Goal: Task Accomplishment & Management: Use online tool/utility

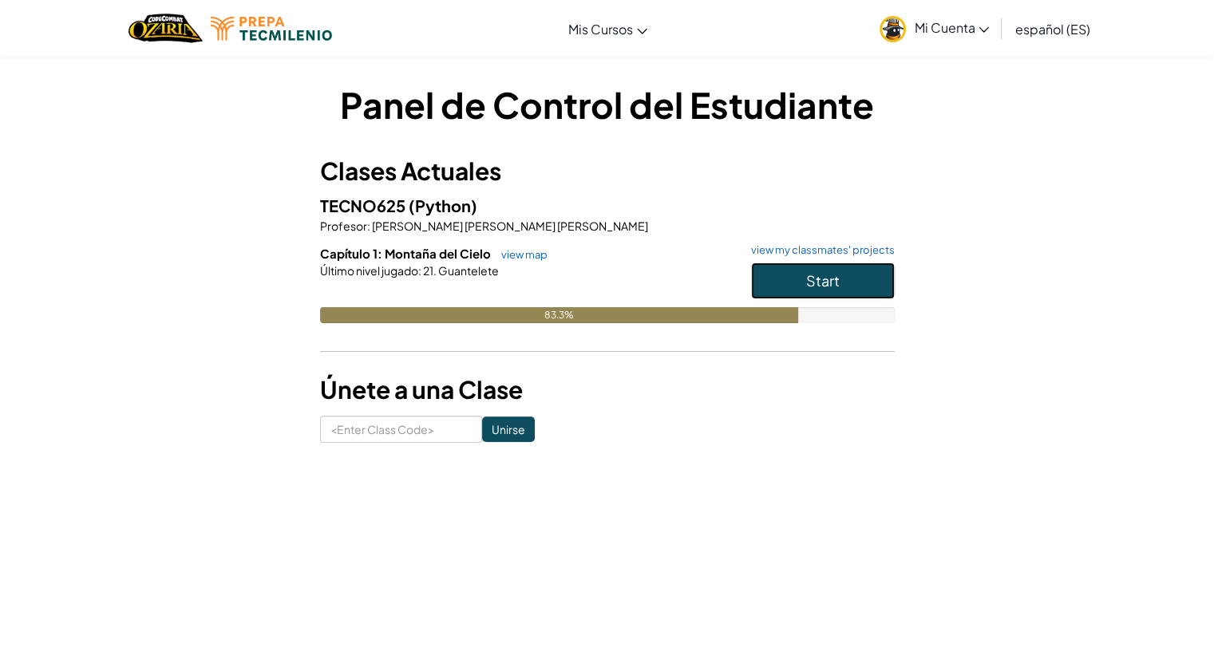
click at [799, 274] on button "Start" at bounding box center [823, 281] width 144 height 37
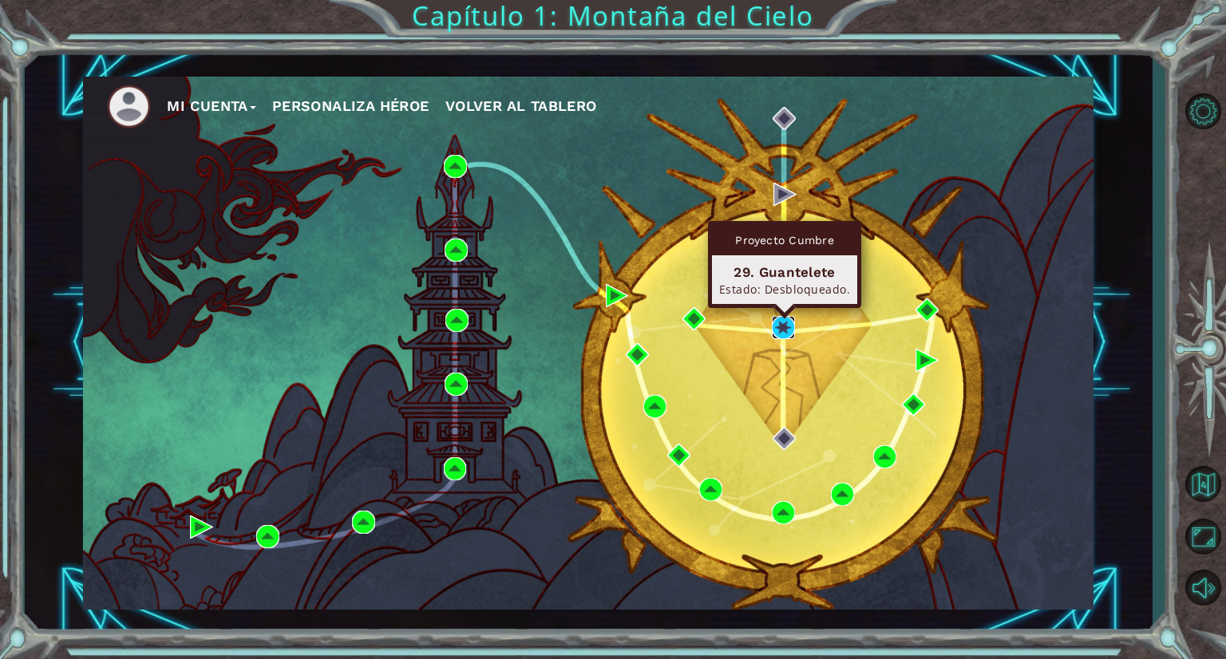
click at [786, 320] on img at bounding box center [783, 327] width 23 height 23
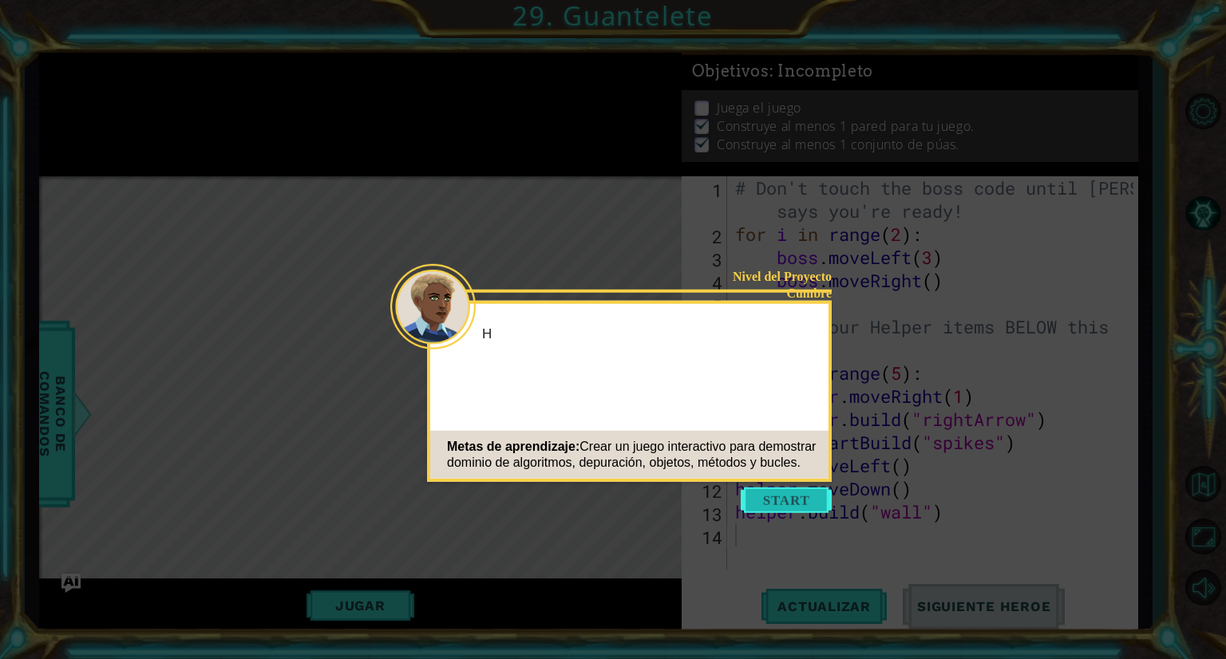
click at [787, 501] on button "Start" at bounding box center [786, 501] width 91 height 26
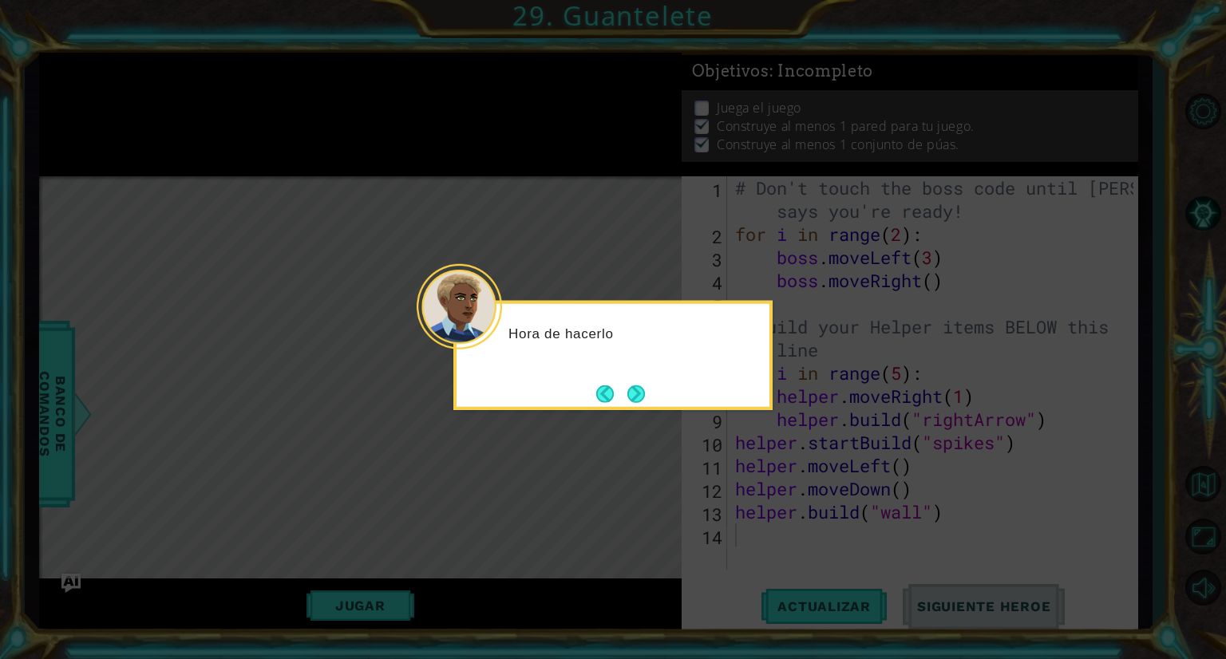
click at [635, 420] on icon at bounding box center [613, 329] width 1226 height 659
click at [641, 393] on button "Next" at bounding box center [637, 394] width 18 height 18
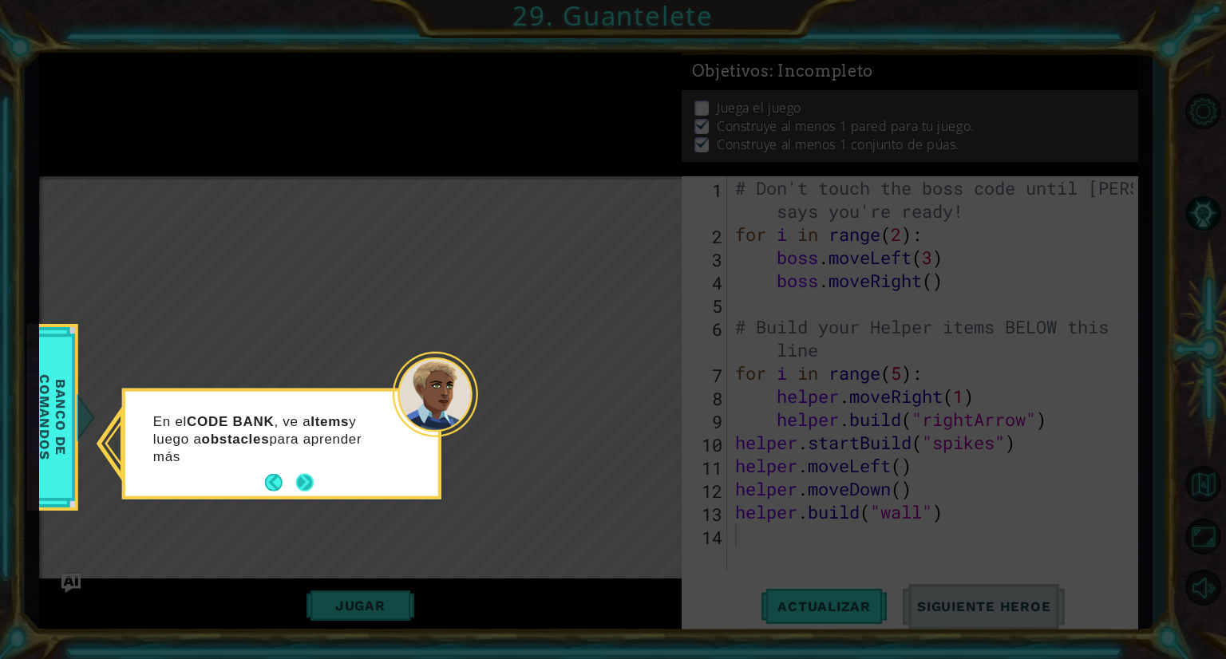
click at [309, 477] on button "Next" at bounding box center [305, 483] width 18 height 18
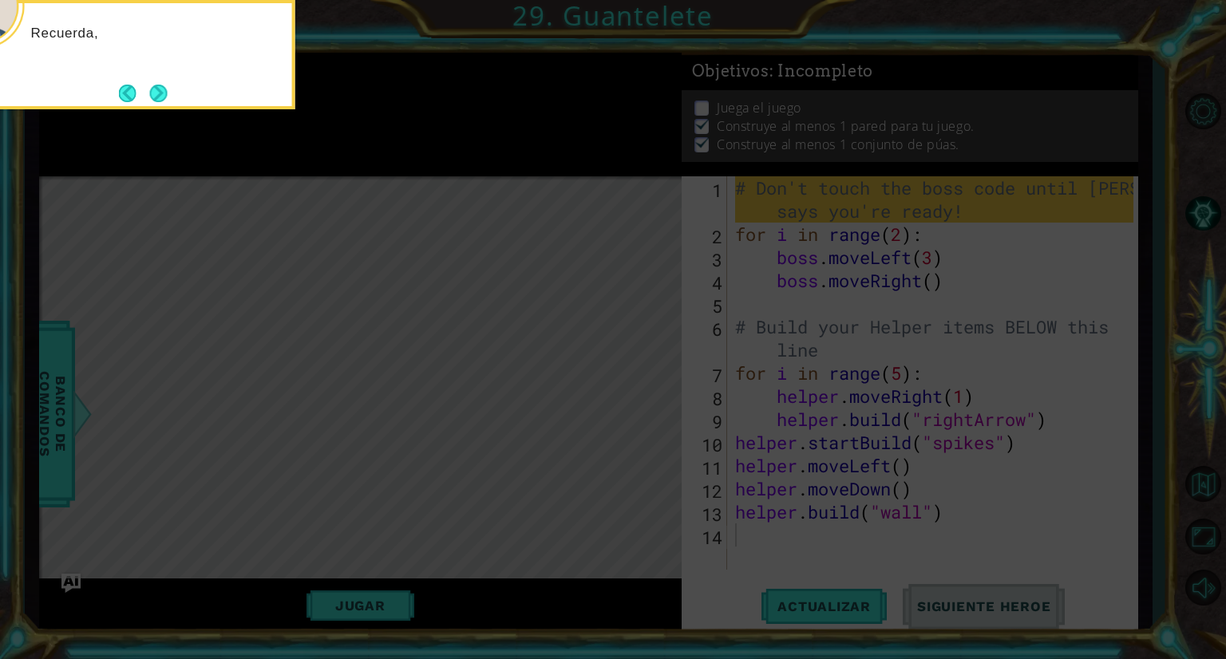
click at [407, 515] on icon at bounding box center [613, 99] width 1226 height 1121
click at [160, 89] on button "Next" at bounding box center [159, 94] width 18 height 18
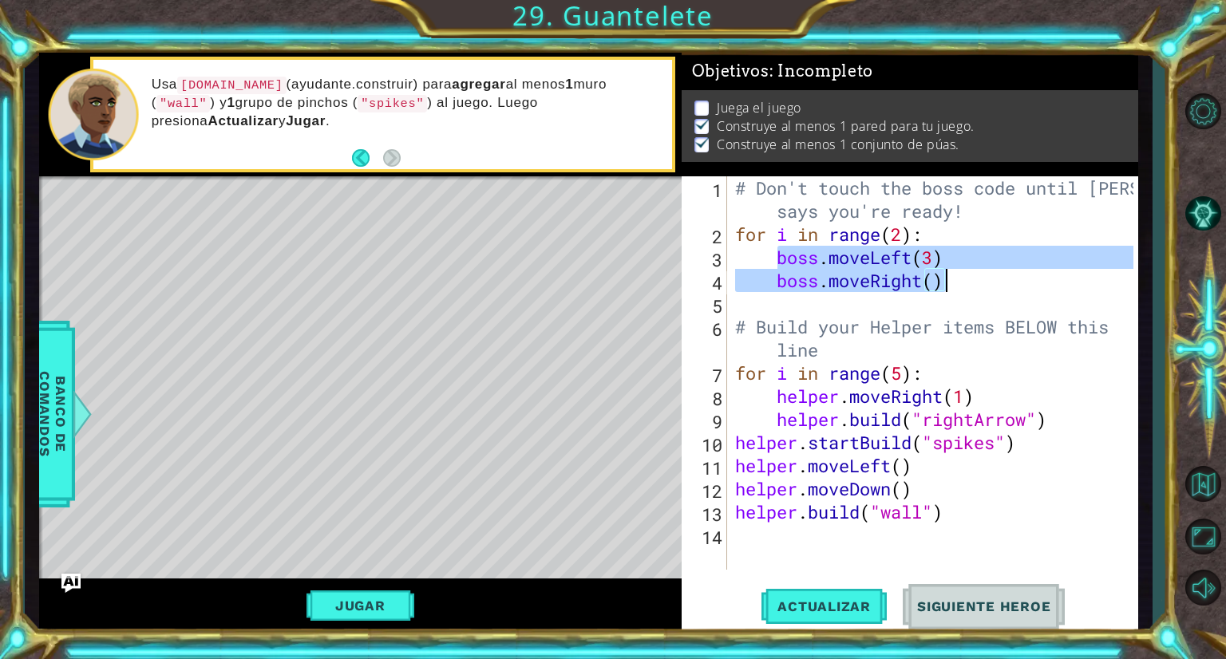
drag, startPoint x: 776, startPoint y: 259, endPoint x: 948, endPoint y: 291, distance: 175.4
click at [948, 291] on div "# Don't touch the boss code until [PERSON_NAME] says you're ready! for i in ran…" at bounding box center [937, 407] width 410 height 463
click at [380, 600] on button "Jugar" at bounding box center [361, 606] width 108 height 30
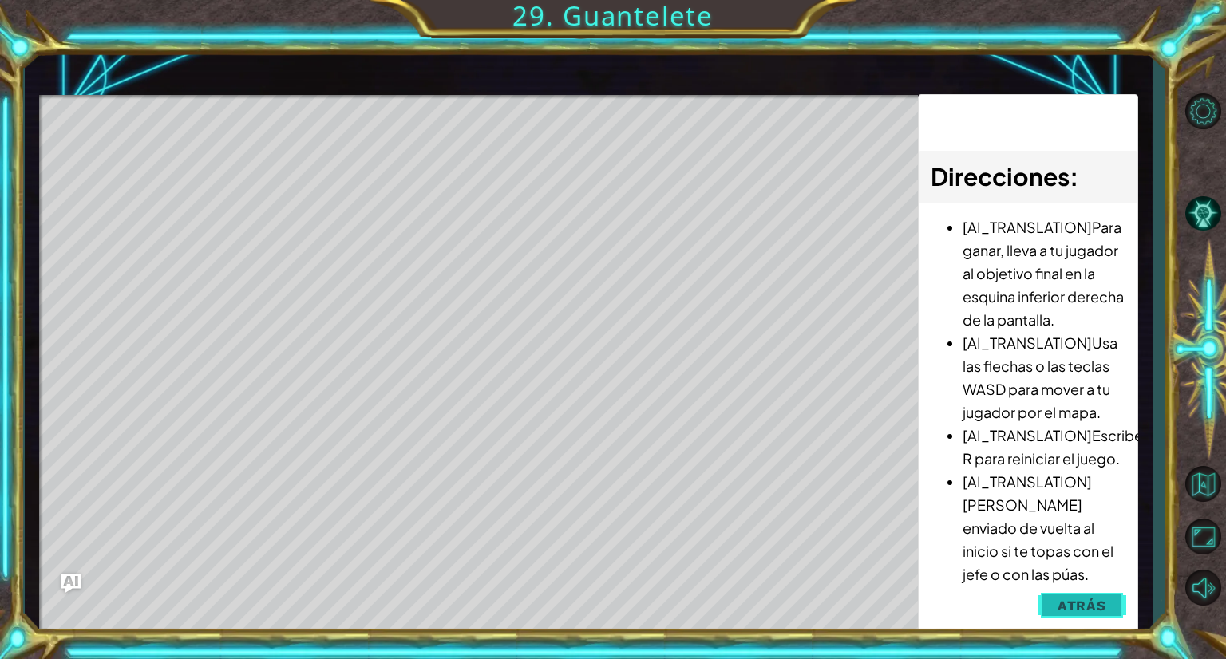
click at [1086, 611] on span "Atrás" at bounding box center [1082, 606] width 49 height 16
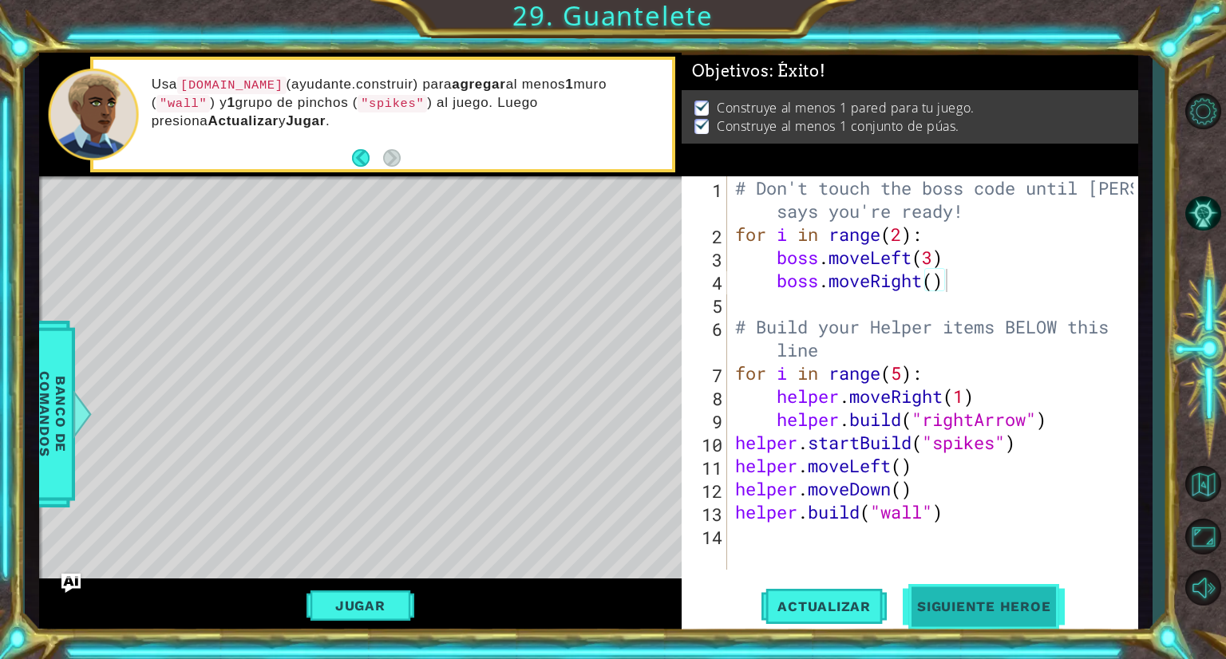
click at [989, 608] on span "Siguiente Heroe" at bounding box center [984, 607] width 166 height 16
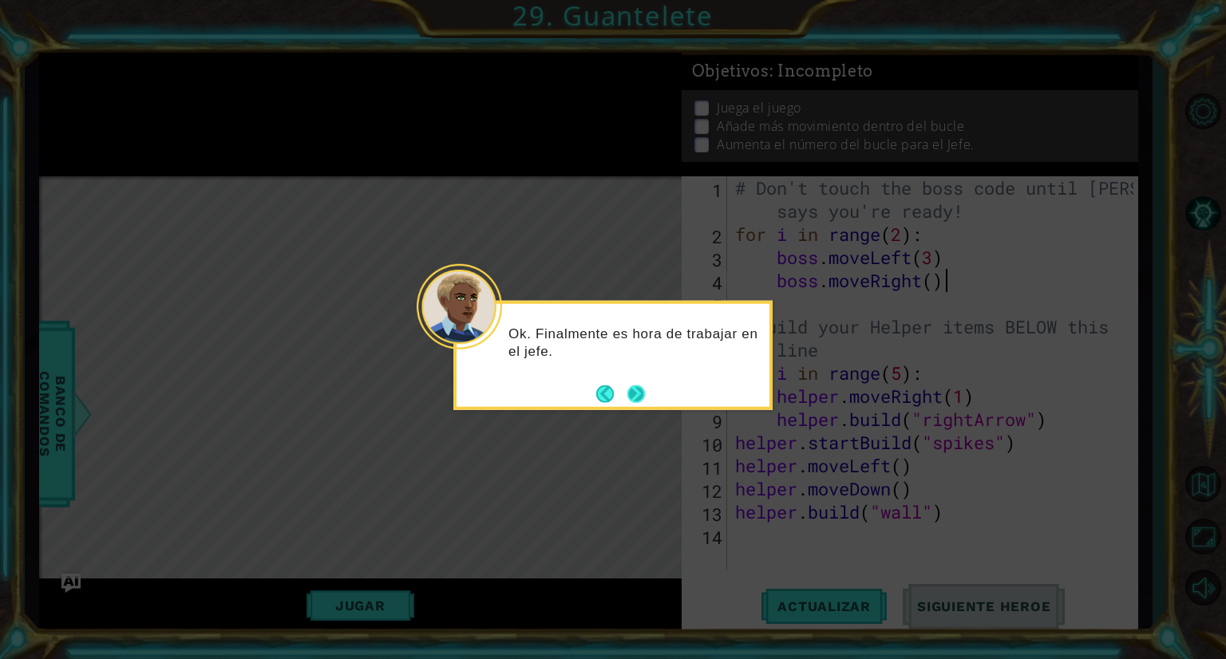
click at [632, 394] on button "Next" at bounding box center [637, 394] width 18 height 18
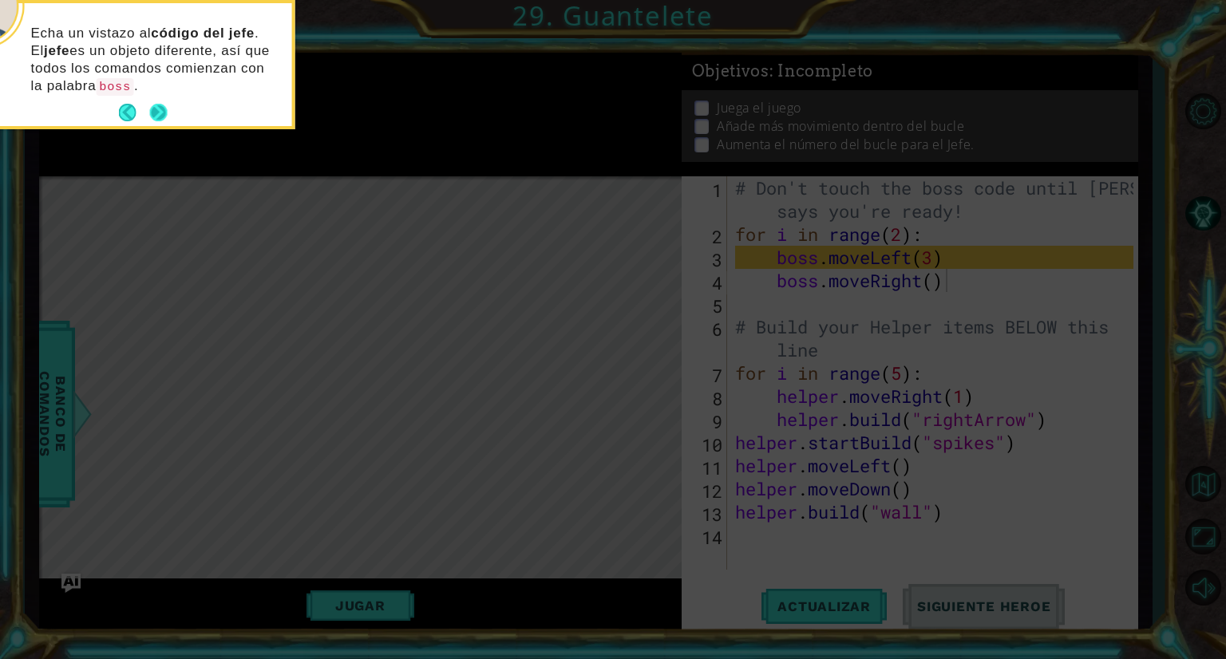
click at [158, 117] on button "Next" at bounding box center [159, 113] width 18 height 18
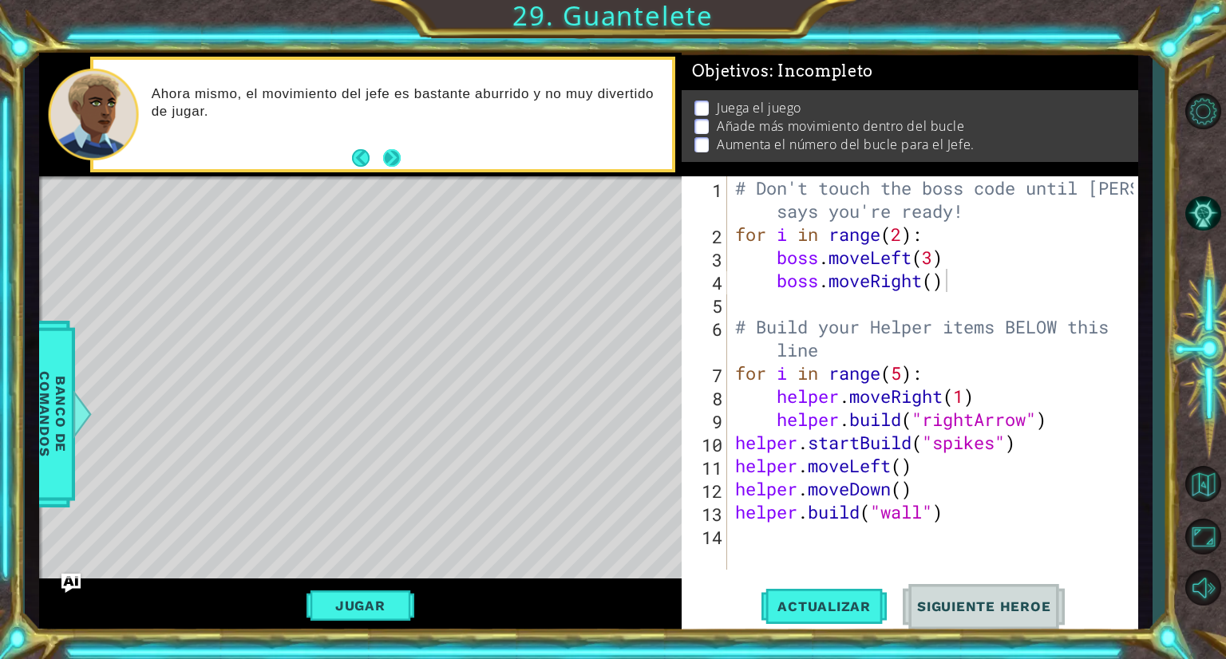
click at [391, 156] on button "Next" at bounding box center [392, 158] width 18 height 18
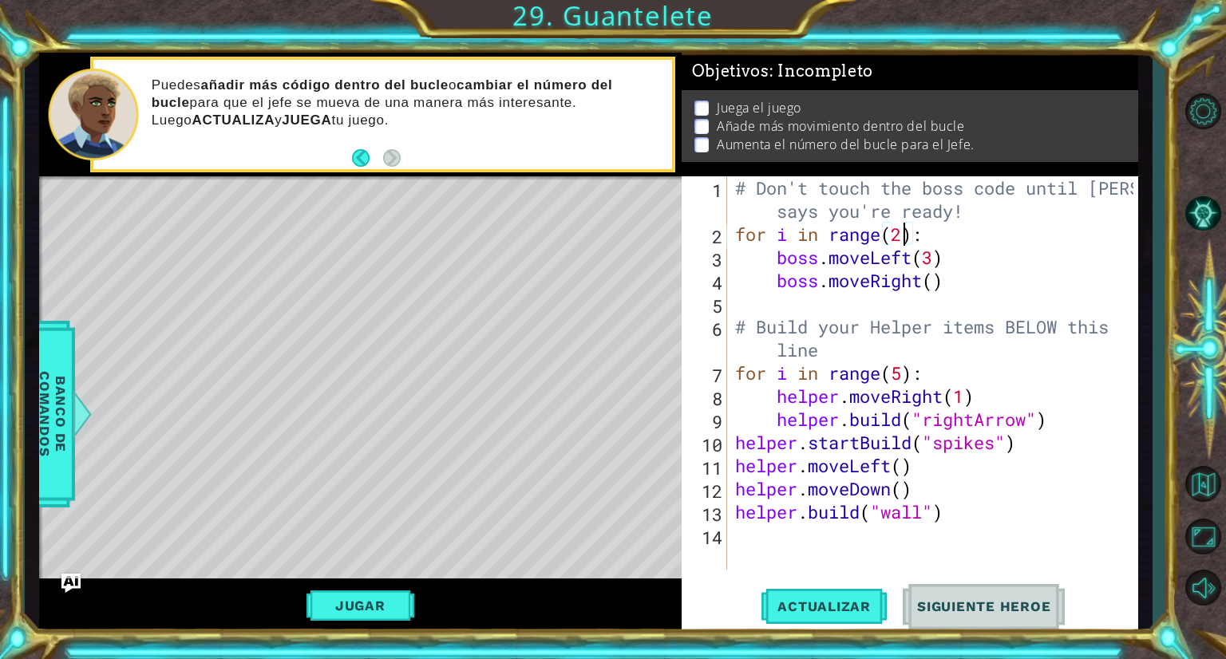
click at [901, 236] on div "# Don't touch the boss code until [PERSON_NAME] says you're ready! for i in ran…" at bounding box center [937, 407] width 410 height 463
click at [942, 283] on div "# Don't touch the boss code until [PERSON_NAME] says you're ready! for i in ran…" at bounding box center [937, 407] width 410 height 463
type textarea "boss.moveRight()"
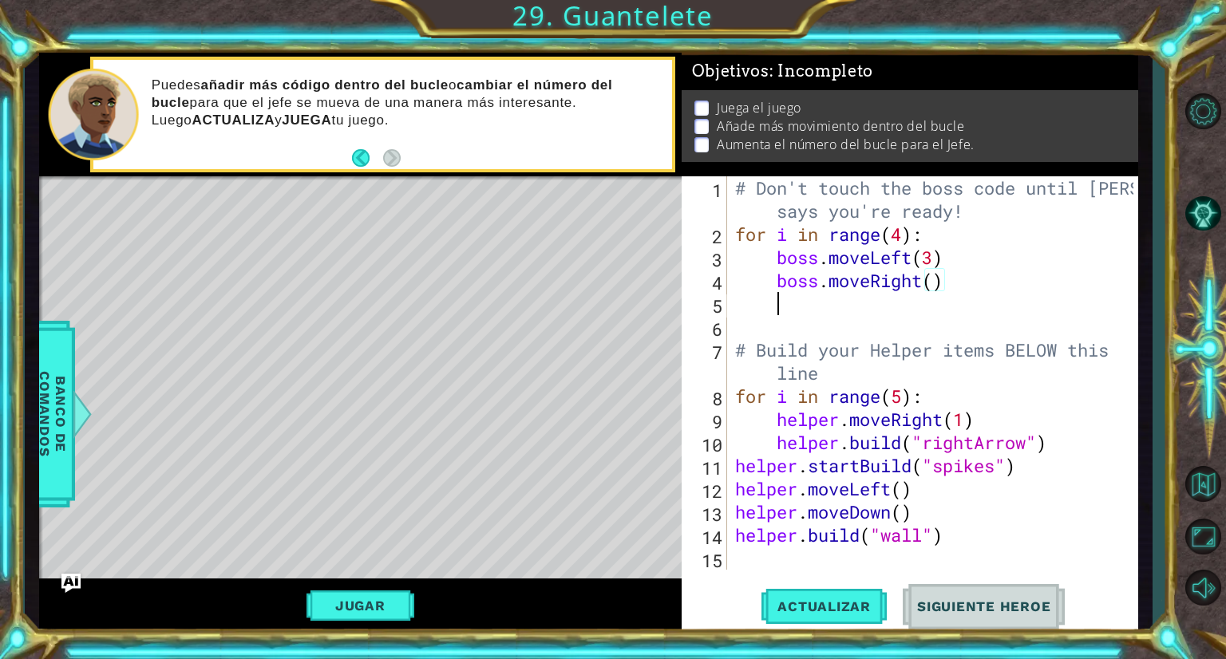
scroll to position [0, 0]
type textarea "B"
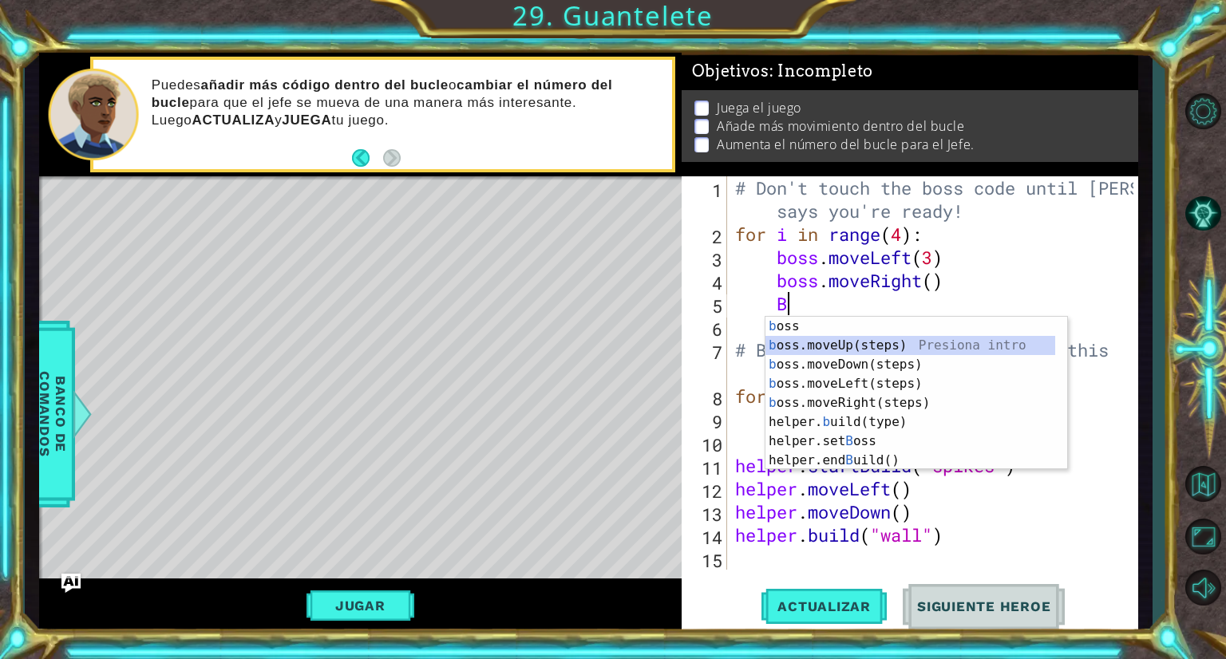
click at [860, 343] on div "b oss Presiona intro b oss.moveUp(steps) Presiona intro b oss.moveDown(steps) P…" at bounding box center [911, 413] width 290 height 192
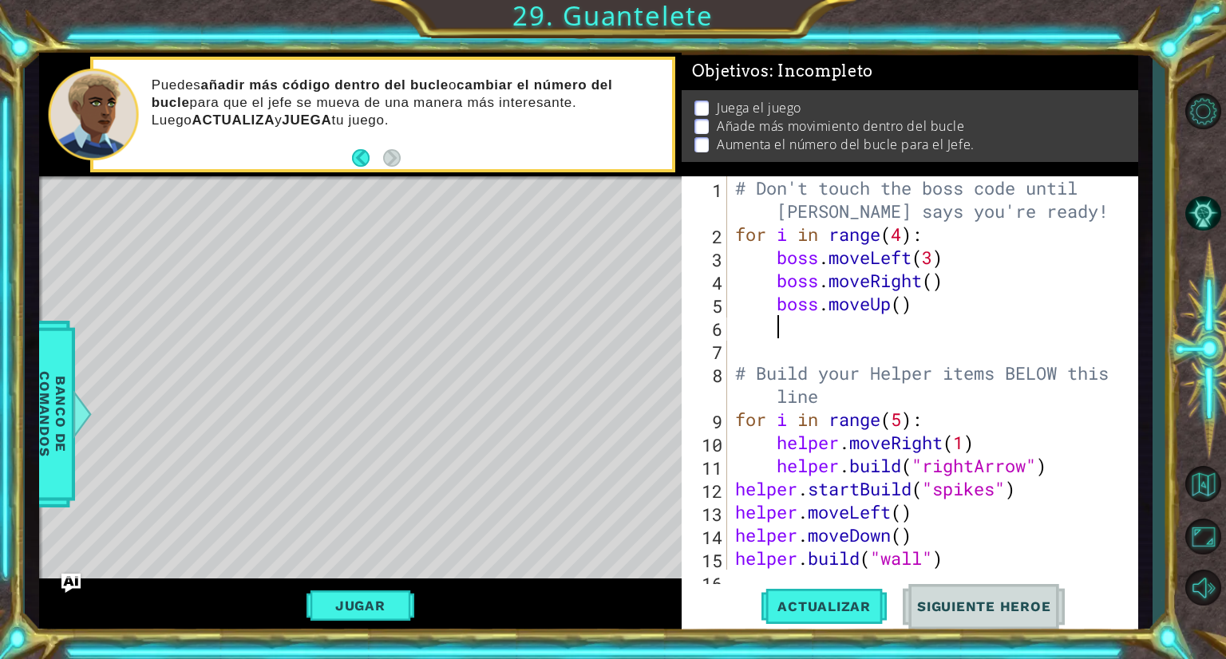
click at [901, 307] on div "# Don't touch the boss code until [PERSON_NAME] says you're ready! for i in ran…" at bounding box center [931, 407] width 398 height 463
type textarea "boss.moveUp(2)"
click at [774, 332] on div "# Don't touch the boss code until [PERSON_NAME] says you're ready! for i in ran…" at bounding box center [931, 407] width 398 height 463
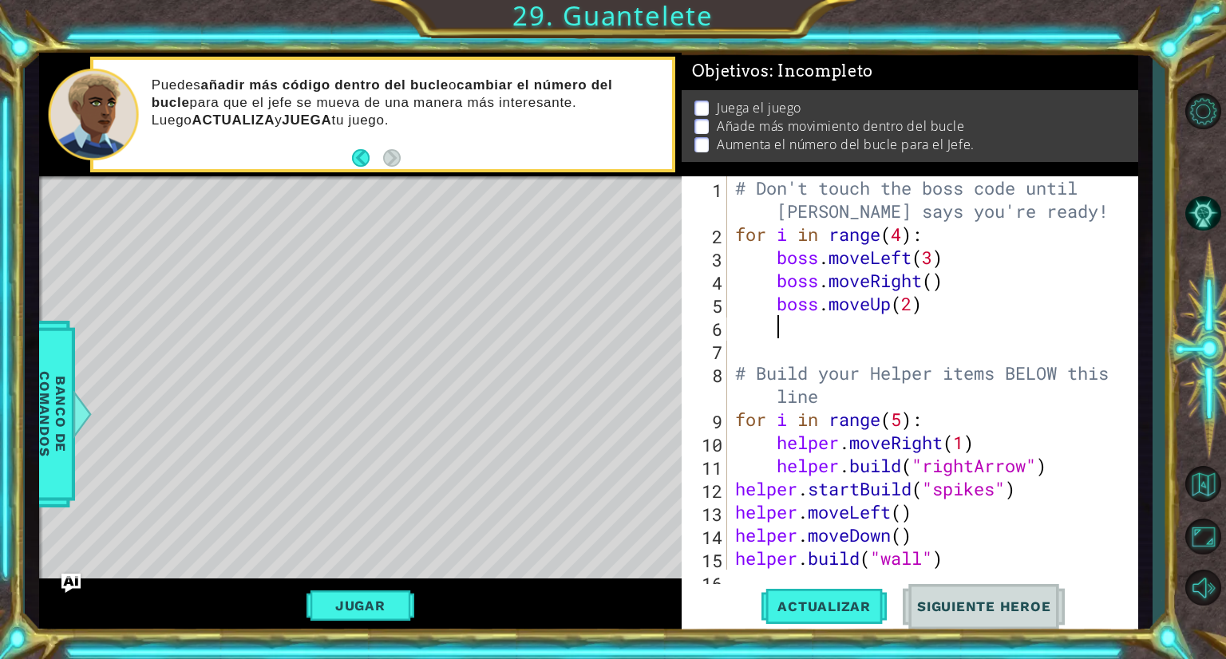
type textarea "B"
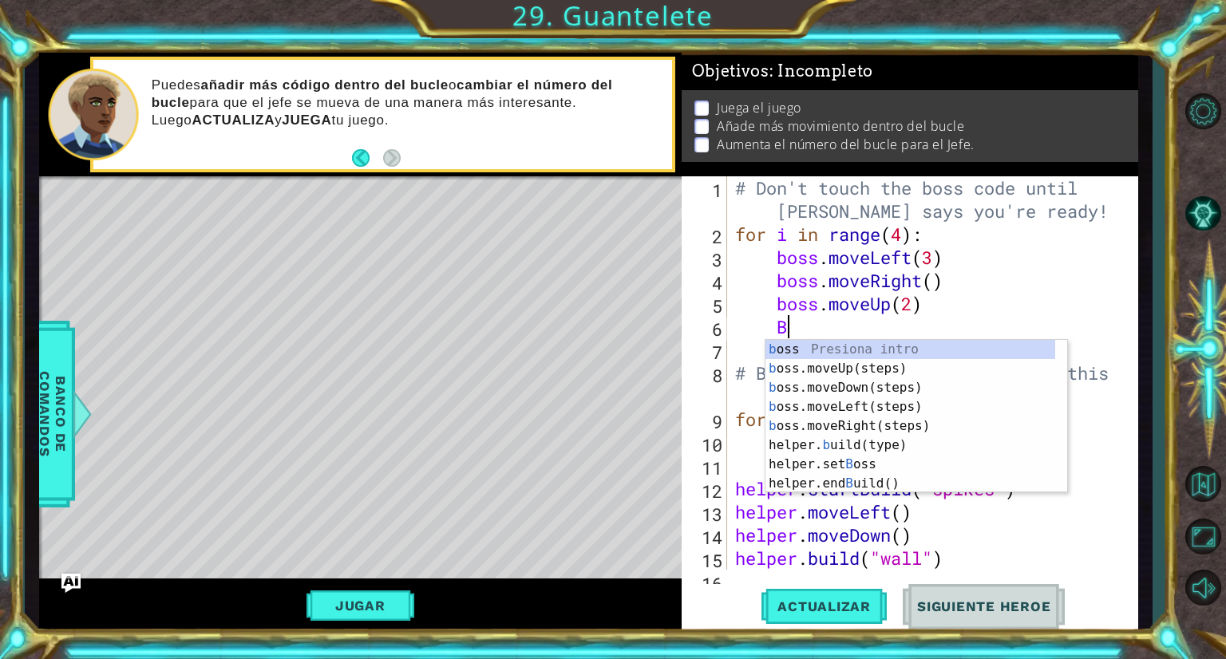
scroll to position [0, 1]
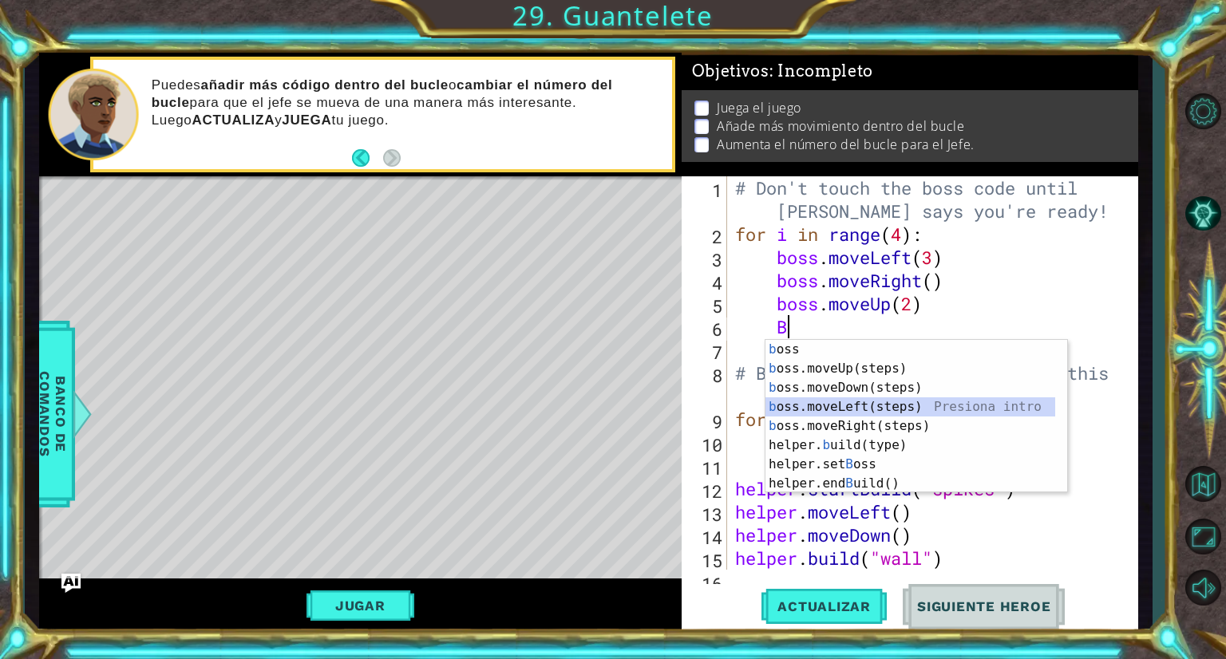
click at [832, 410] on div "b oss Presiona intro b oss.moveUp(steps) Presiona intro b oss.moveDown(steps) P…" at bounding box center [911, 436] width 290 height 192
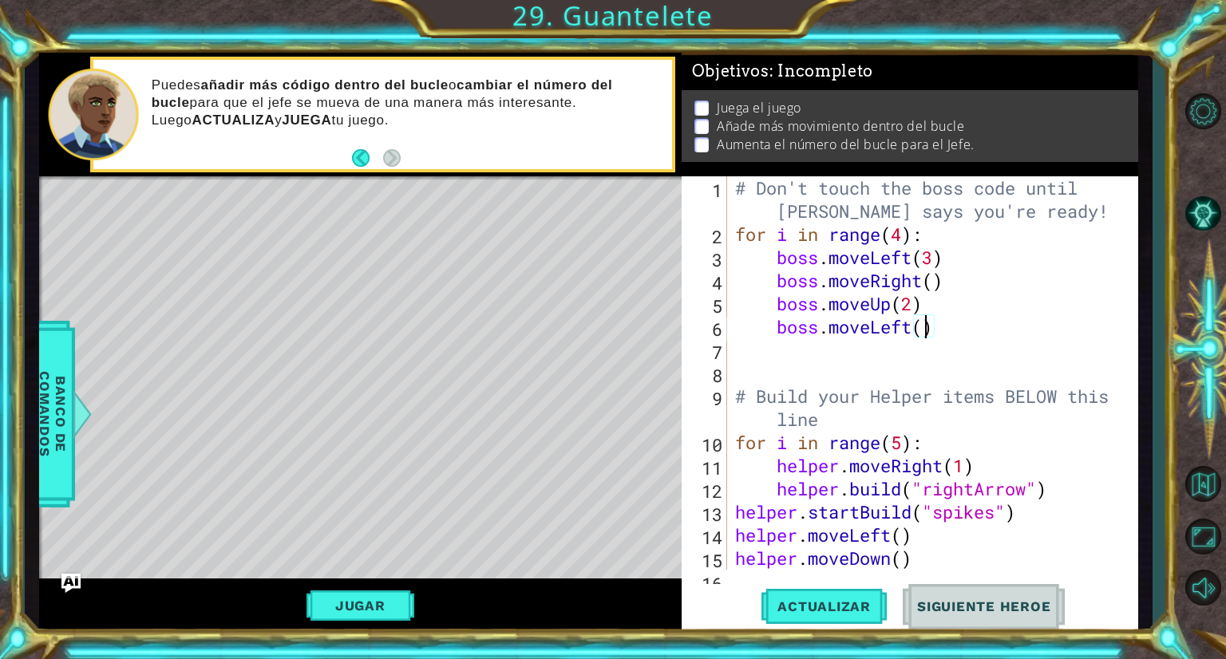
click at [926, 333] on div "# Don't touch the boss code until [PERSON_NAME] says you're ready! for i in ran…" at bounding box center [931, 407] width 398 height 463
type textarea "boss.moveLeft(1)"
click at [818, 608] on span "Actualizar" at bounding box center [824, 607] width 125 height 16
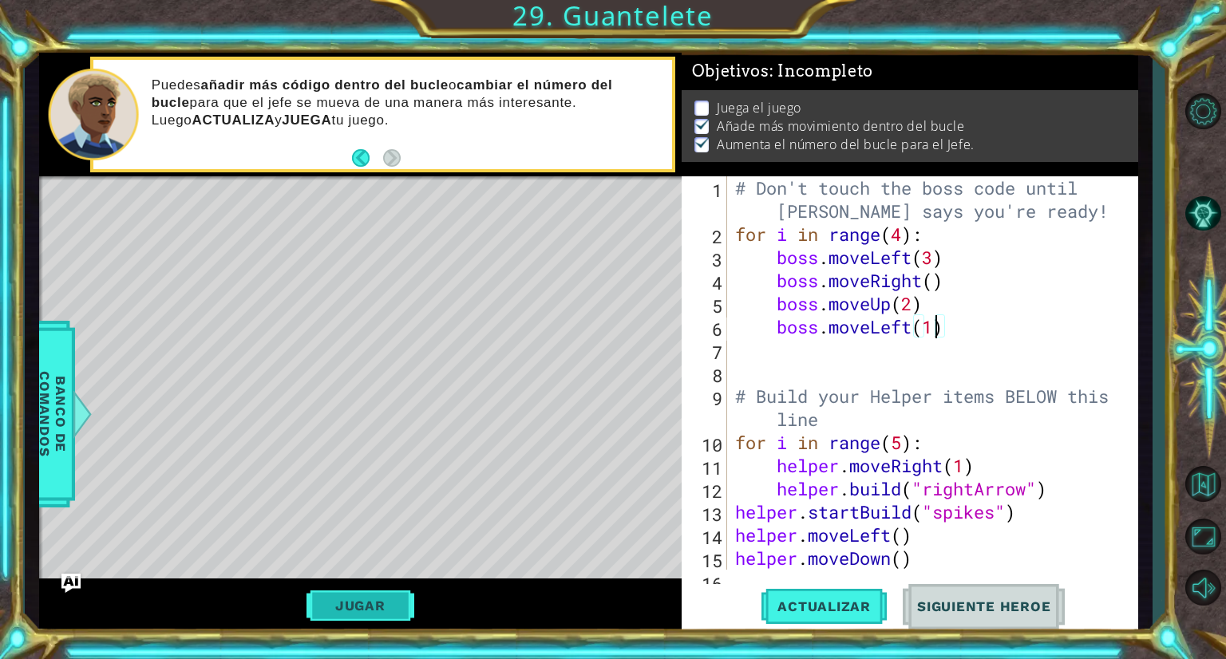
click at [385, 606] on button "Jugar" at bounding box center [361, 606] width 108 height 30
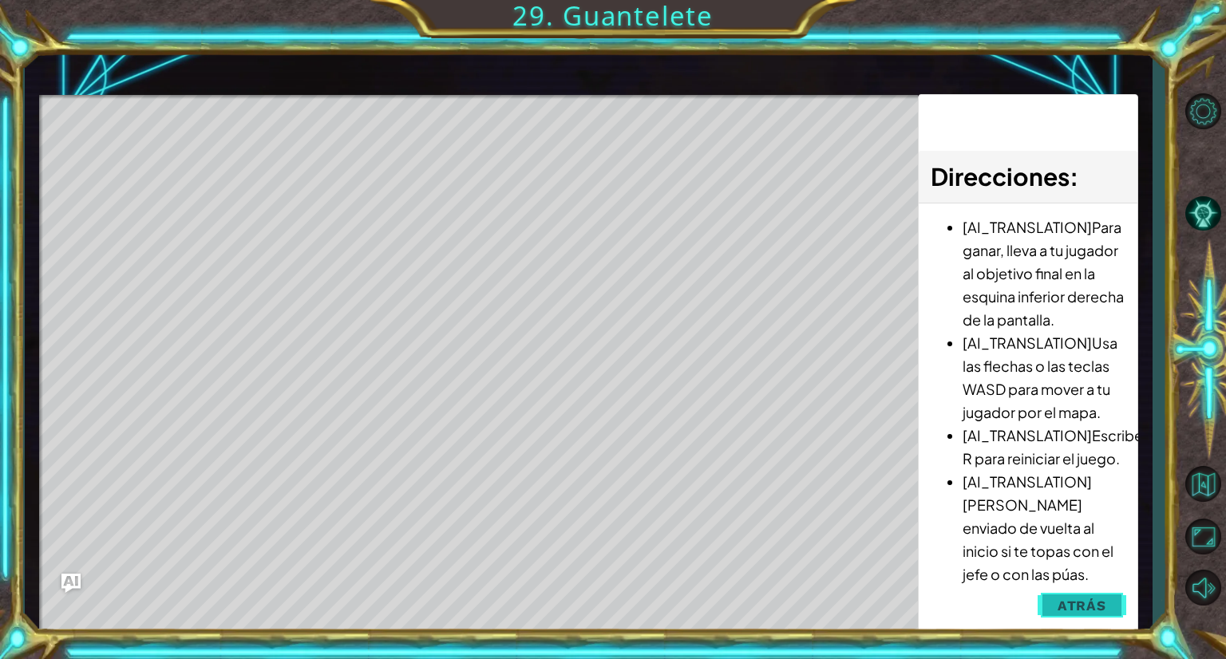
click at [1084, 601] on span "Atrás" at bounding box center [1082, 606] width 49 height 16
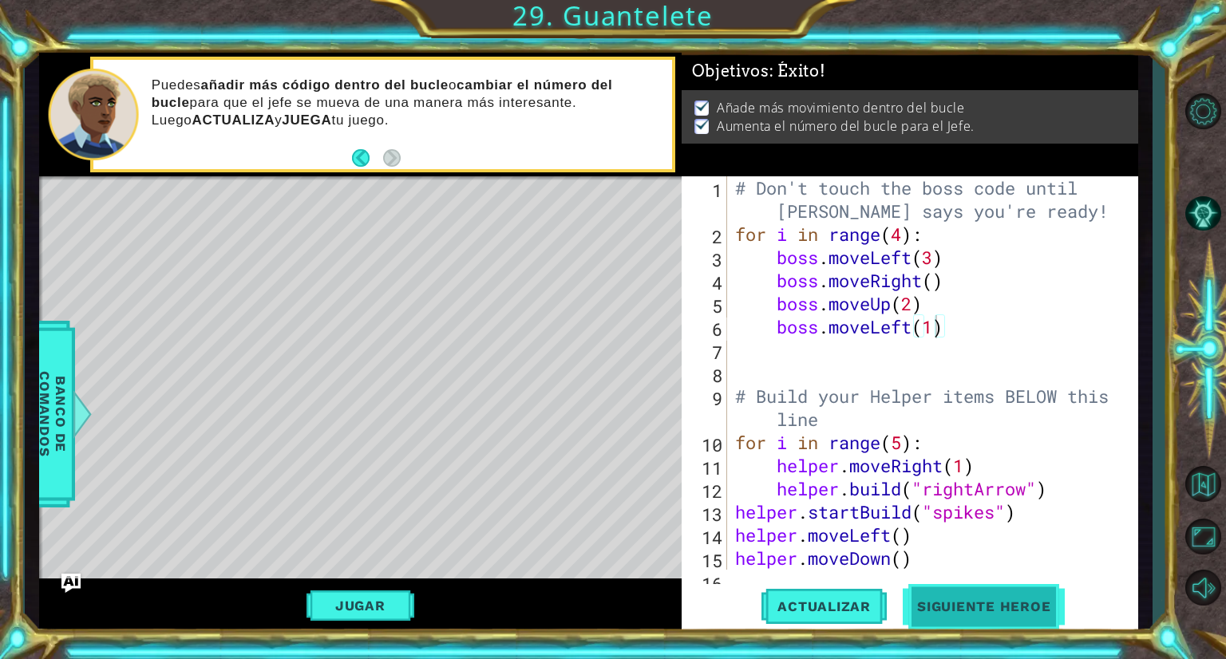
click at [1002, 610] on span "Siguiente Heroe" at bounding box center [984, 607] width 166 height 16
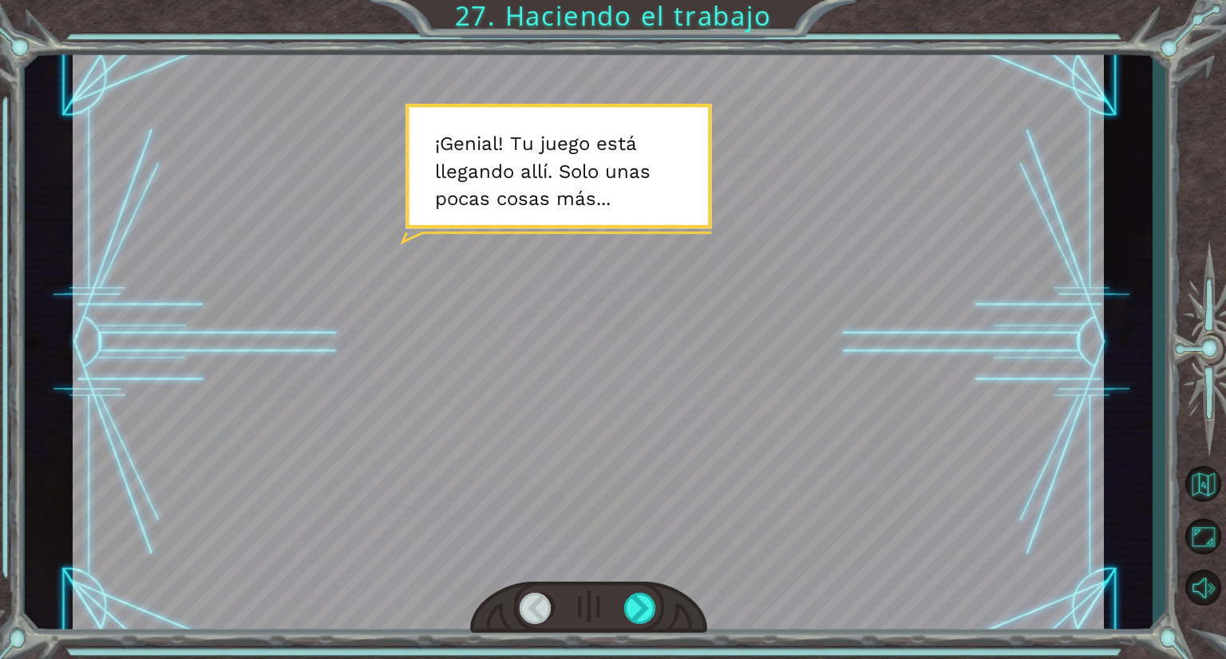
click at [611, 259] on div at bounding box center [588, 343] width 1031 height 580
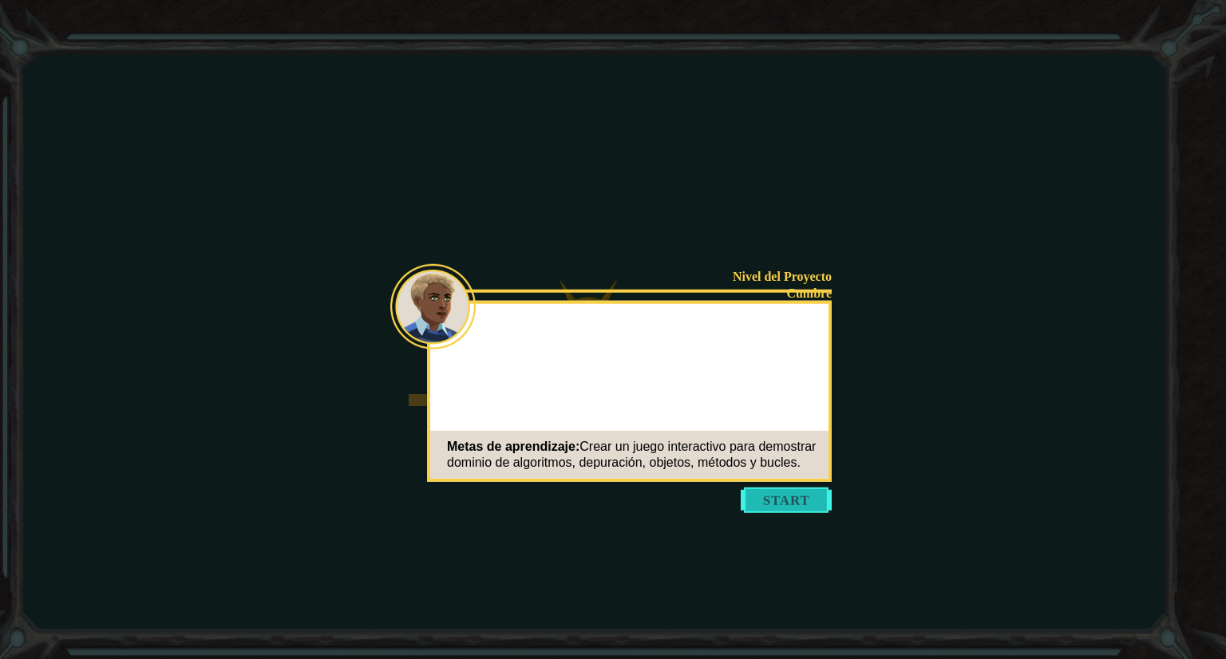
click at [776, 495] on button "Start" at bounding box center [786, 501] width 91 height 26
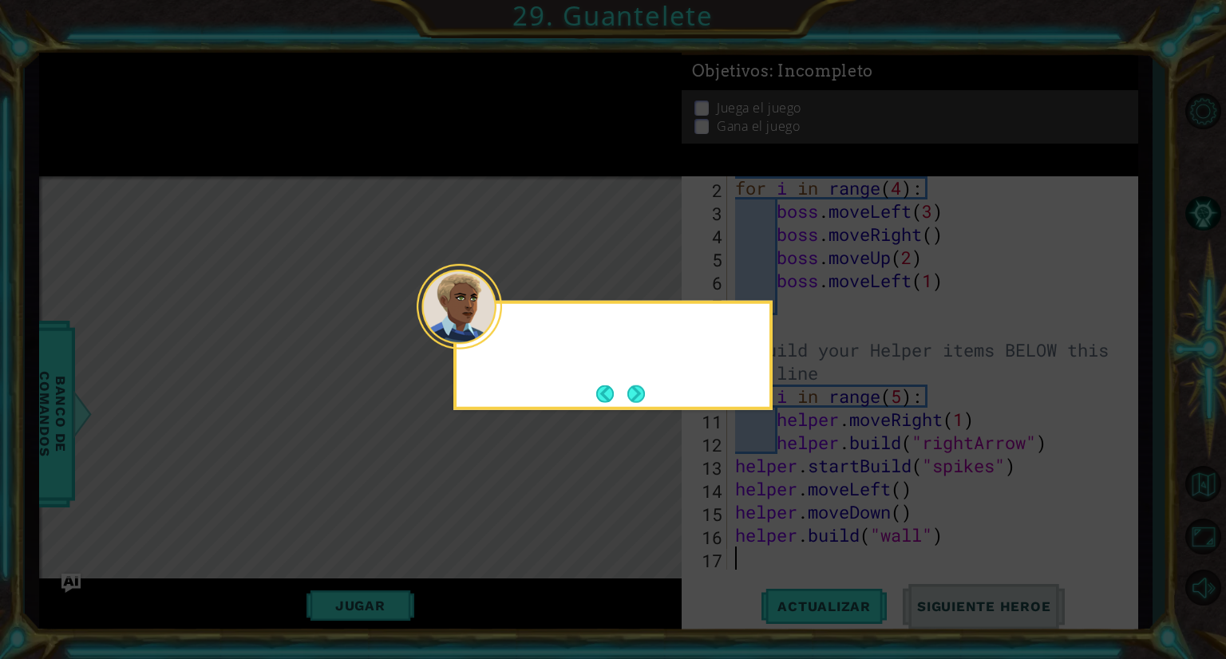
scroll to position [46, 0]
click at [653, 461] on icon at bounding box center [613, 329] width 1226 height 659
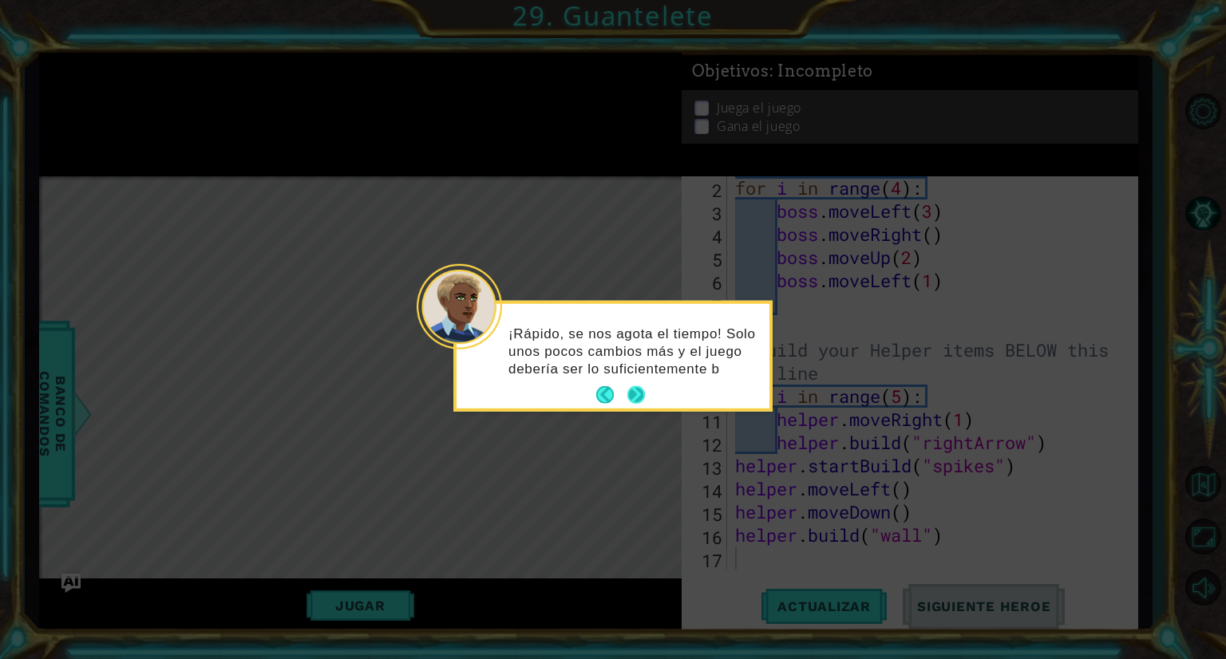
click at [634, 392] on button "Next" at bounding box center [637, 395] width 18 height 18
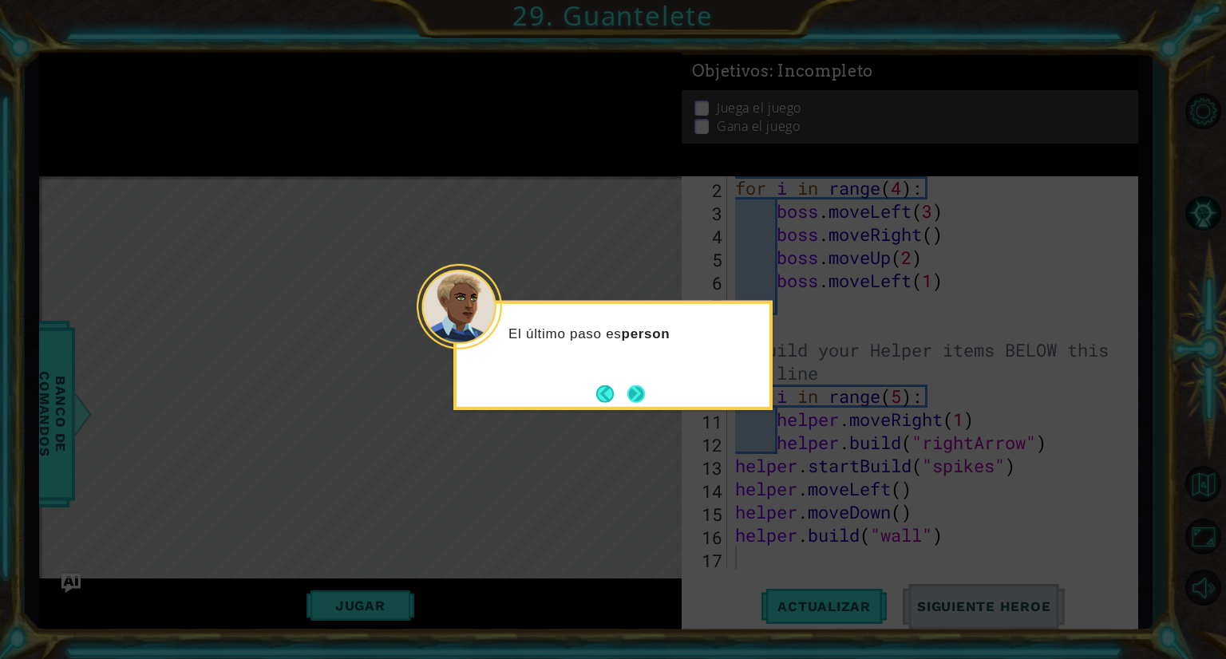
click at [636, 389] on button "Next" at bounding box center [637, 394] width 18 height 18
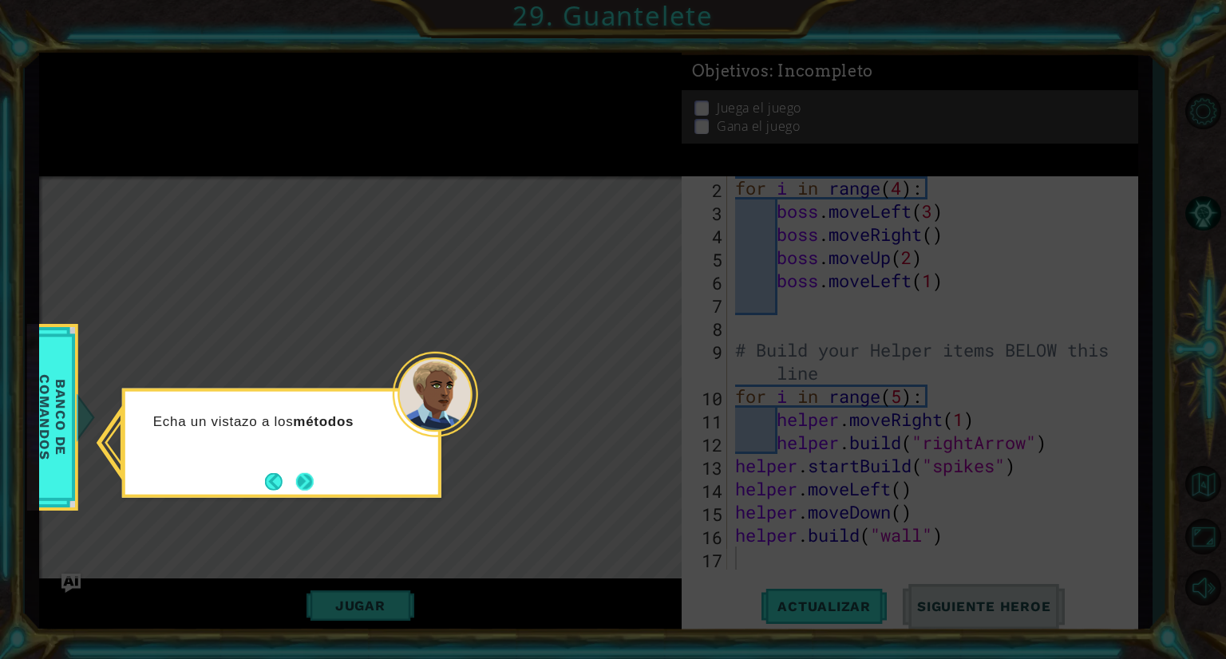
click at [300, 477] on button "Next" at bounding box center [305, 482] width 18 height 18
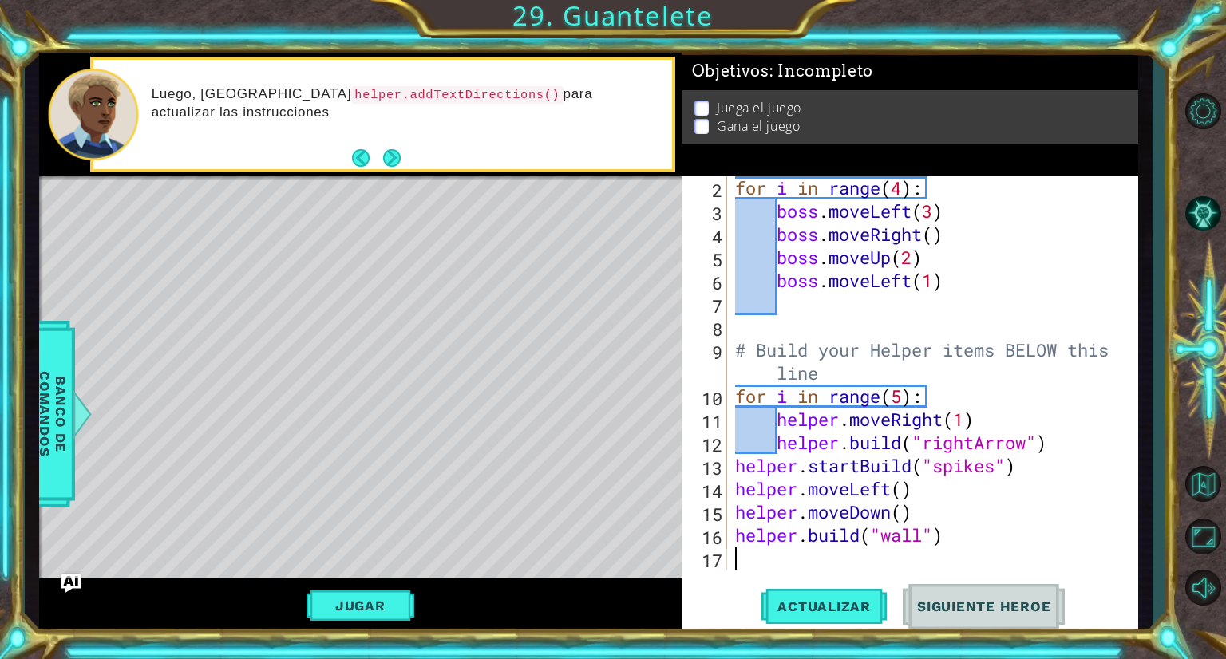
click at [1076, 180] on div "for i in range ( 4 ) : boss . moveLeft ( 3 ) boss . moveRight ( ) boss . moveUp…" at bounding box center [931, 396] width 398 height 440
click at [687, 234] on div "4" at bounding box center [706, 236] width 42 height 23
type textarea "[DOMAIN_NAME]("wall")"
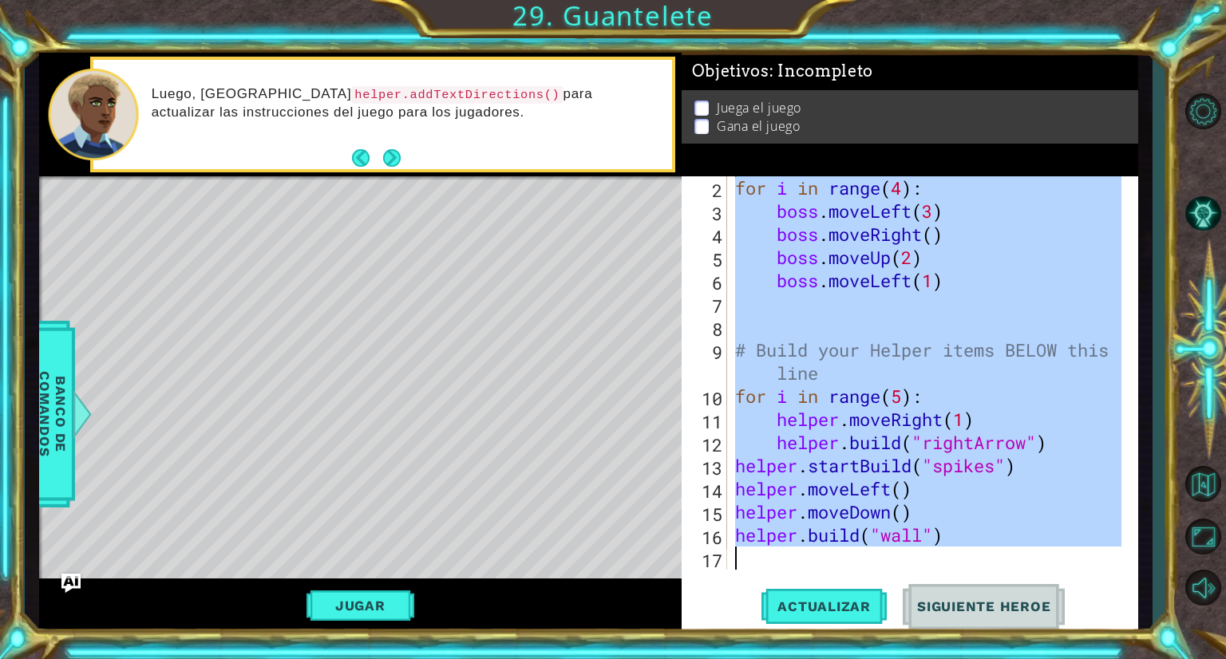
click at [687, 234] on div "4" at bounding box center [706, 236] width 42 height 23
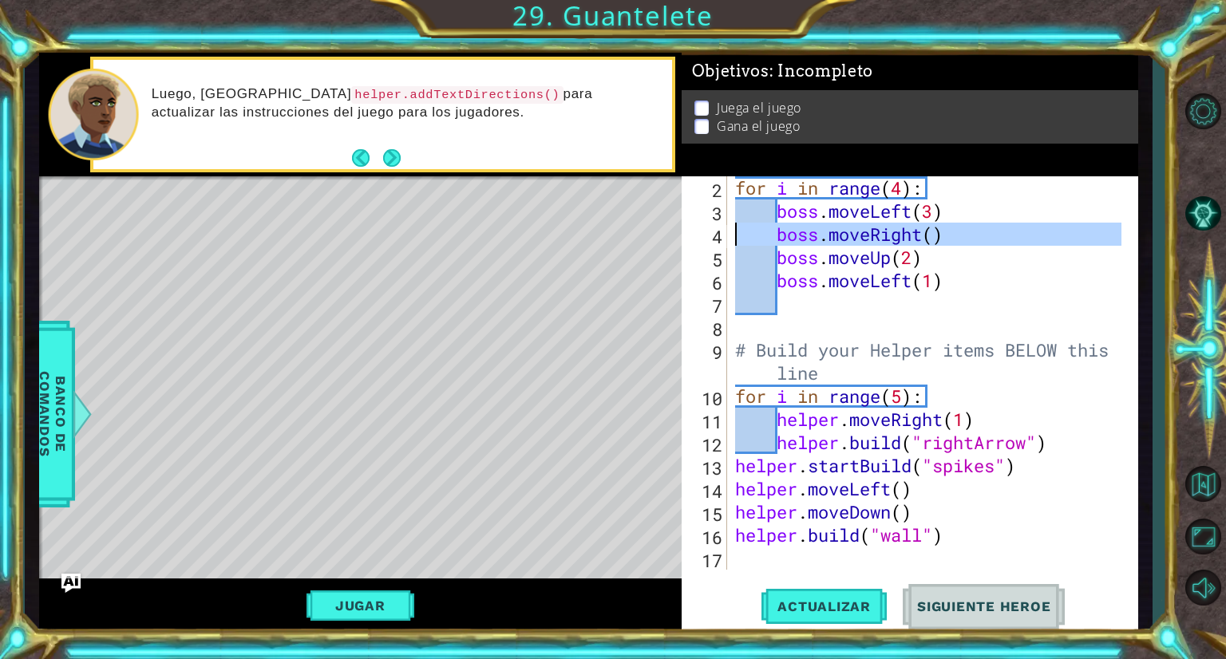
click at [687, 234] on div "4" at bounding box center [706, 236] width 42 height 23
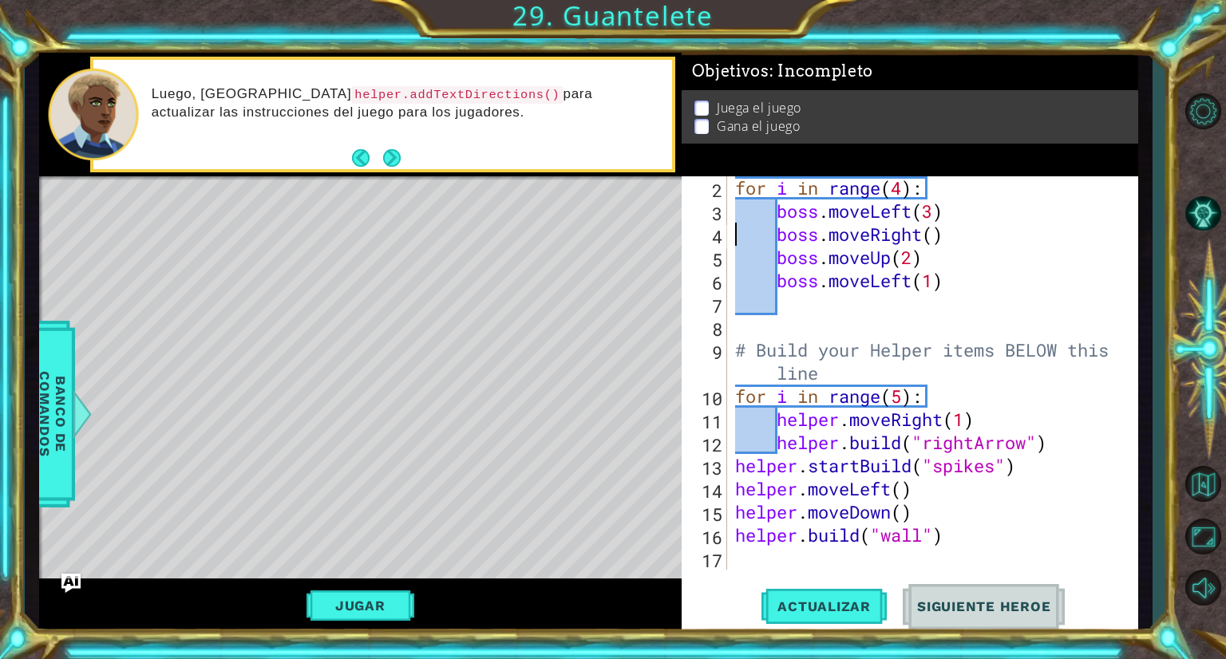
click at [687, 234] on div "4" at bounding box center [706, 236] width 42 height 23
click at [806, 244] on div "for i in range ( 4 ) : boss . moveLeft ( 3 ) boss . moveRight ( ) boss . moveUp…" at bounding box center [931, 396] width 398 height 440
click at [814, 609] on span "Actualizar" at bounding box center [824, 607] width 125 height 16
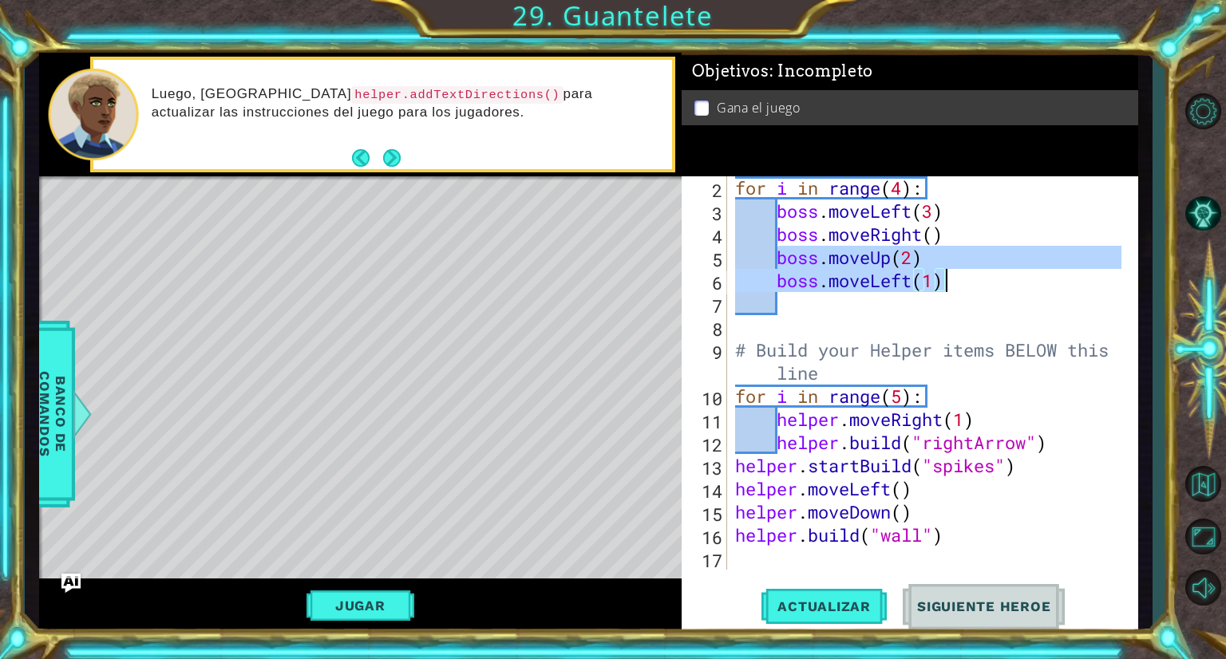
drag, startPoint x: 778, startPoint y: 259, endPoint x: 942, endPoint y: 289, distance: 167.1
click at [942, 289] on div "for i in range ( 4 ) : boss . moveLeft ( 3 ) boss . moveRight ( ) boss . moveUp…" at bounding box center [931, 396] width 398 height 440
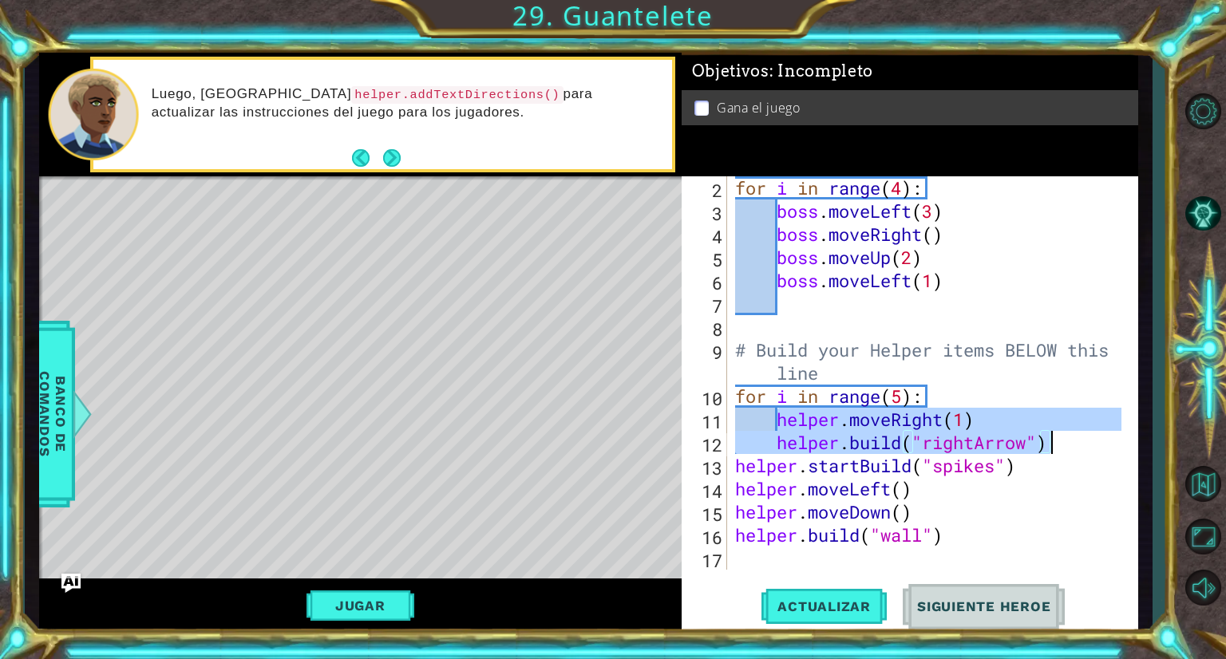
drag, startPoint x: 782, startPoint y: 422, endPoint x: 1049, endPoint y: 442, distance: 267.3
click at [1049, 442] on div "for i in range ( 4 ) : boss . moveLeft ( 3 ) boss . moveRight ( ) boss . moveUp…" at bounding box center [931, 396] width 398 height 440
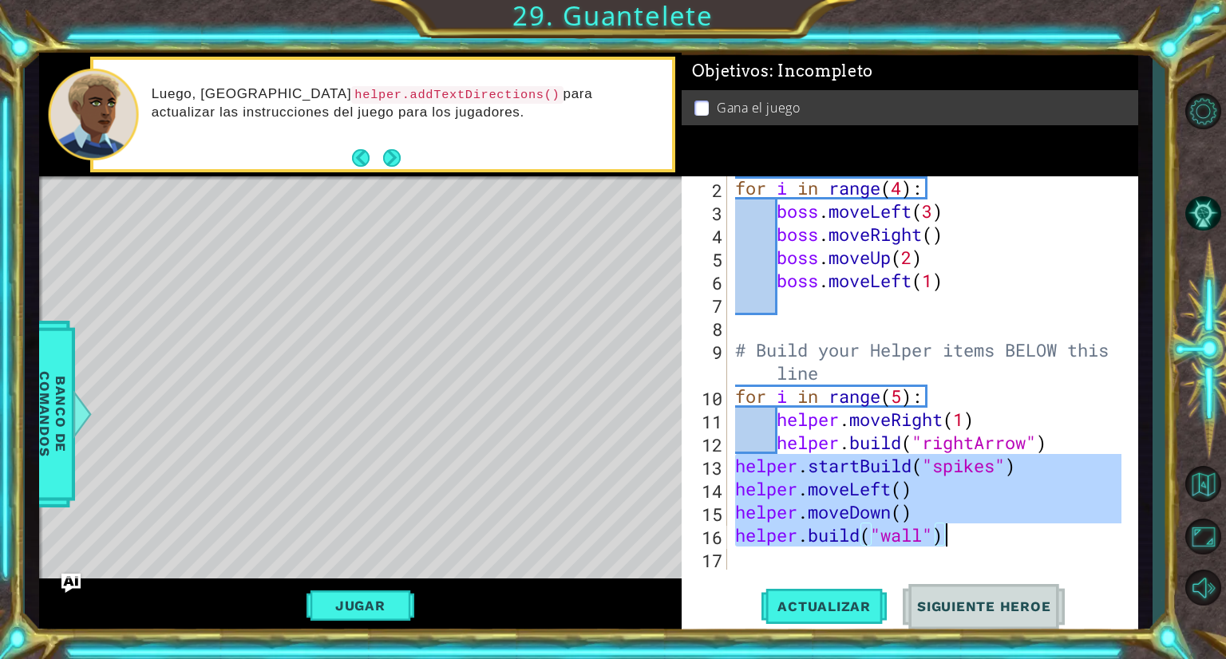
drag, startPoint x: 735, startPoint y: 464, endPoint x: 943, endPoint y: 540, distance: 221.0
click at [943, 540] on div "for i in range ( 4 ) : boss . moveLeft ( 3 ) boss . moveRight ( ) boss . moveUp…" at bounding box center [931, 396] width 398 height 440
type textarea "helper.moveDown() [DOMAIN_NAME]("wall")"
